Goal: Navigation & Orientation: Understand site structure

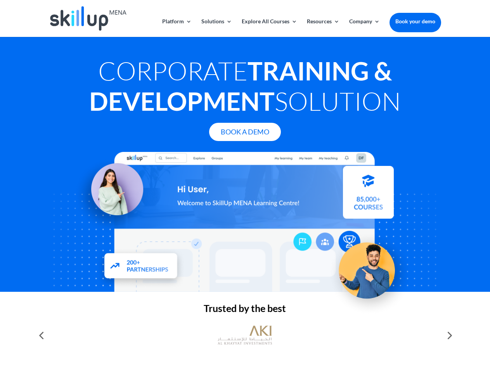
click at [245, 186] on div at bounding box center [245, 222] width 392 height 140
click at [216, 28] on link "Solutions" at bounding box center [216, 28] width 31 height 18
click at [269, 28] on link "Explore All Courses" at bounding box center [269, 28] width 55 height 18
click at [322, 28] on link "Resources" at bounding box center [323, 28] width 33 height 18
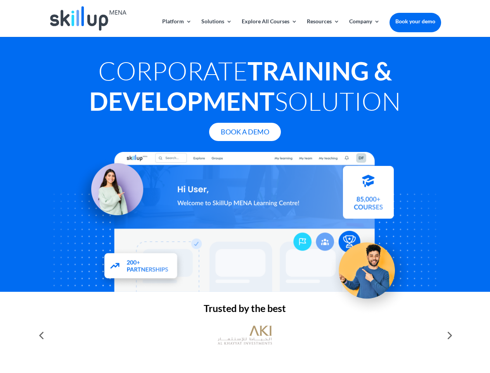
click at [364, 28] on link "Company" at bounding box center [364, 28] width 31 height 18
click at [245, 335] on img at bounding box center [245, 334] width 54 height 27
